Goal: Navigation & Orientation: Understand site structure

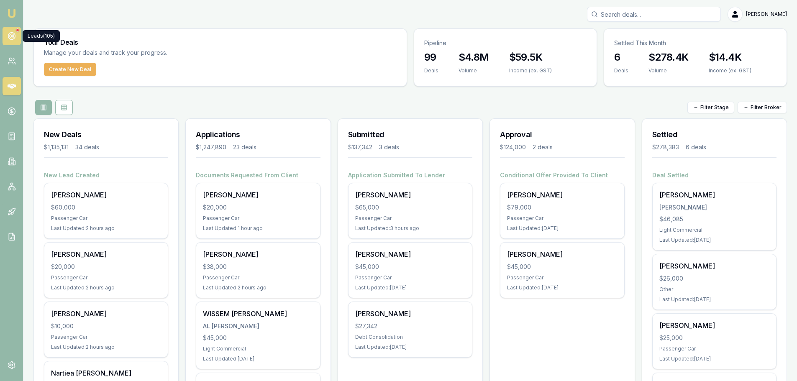
click at [10, 35] on icon at bounding box center [12, 36] width 8 height 8
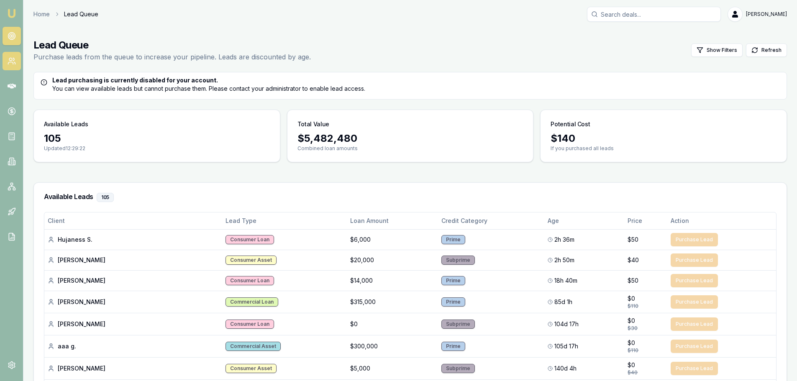
click at [8, 61] on icon at bounding box center [12, 61] width 8 height 8
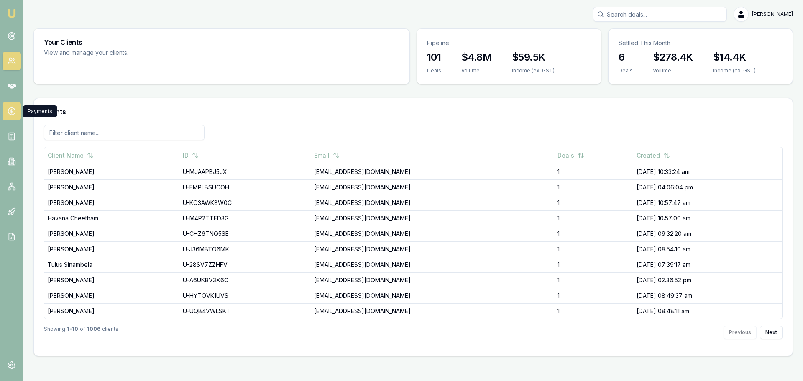
click at [12, 113] on icon at bounding box center [12, 111] width 0 height 4
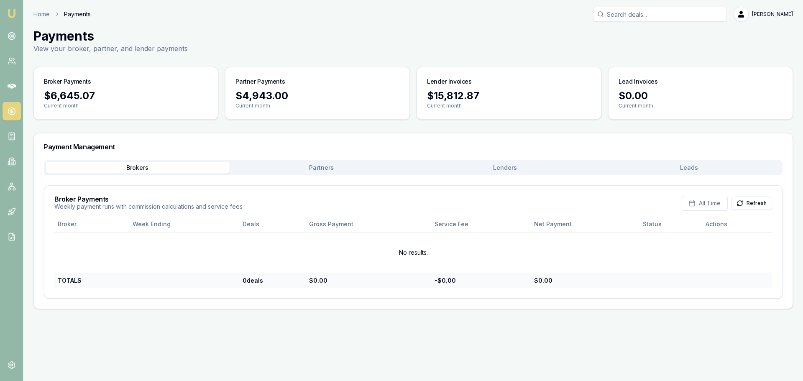
click at [481, 29] on div "Payments View your broker, partner, and lender payments" at bounding box center [413, 40] width 760 height 25
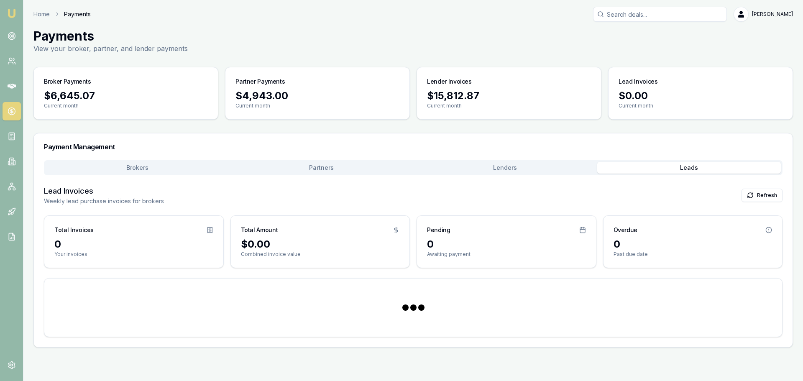
click at [691, 168] on button "Leads" at bounding box center [689, 168] width 184 height 12
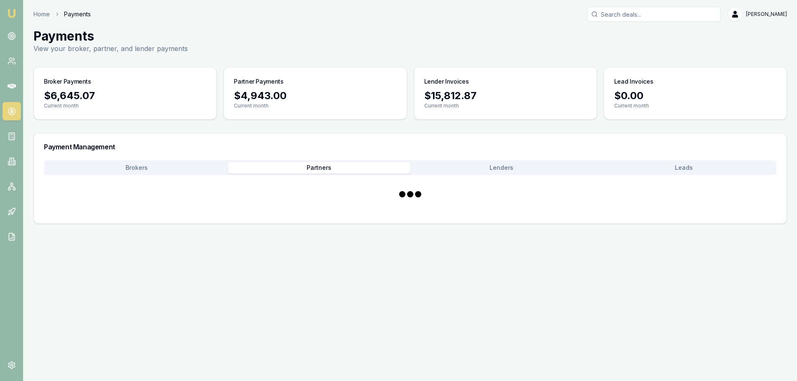
click at [320, 164] on button "Partners" at bounding box center [319, 168] width 182 height 12
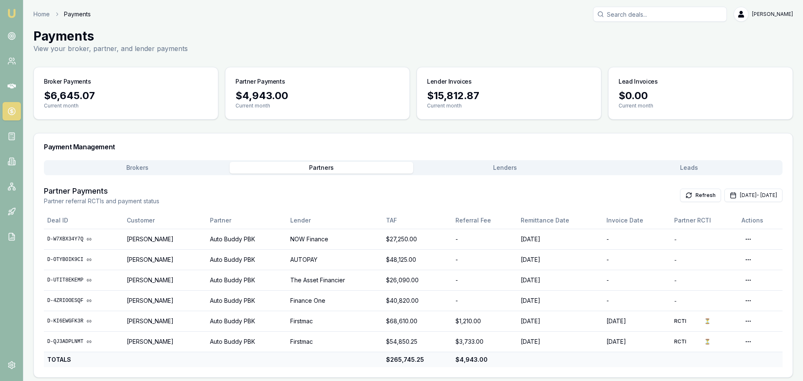
click at [168, 164] on button "Brokers" at bounding box center [138, 168] width 184 height 12
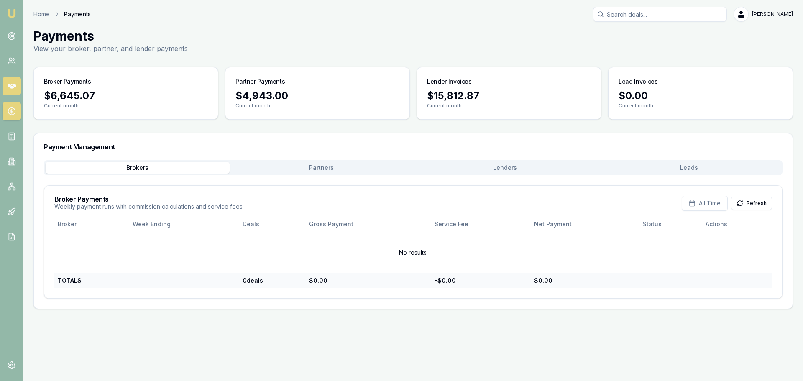
click at [9, 84] on icon at bounding box center [12, 86] width 8 height 8
